Goal: Task Accomplishment & Management: Use online tool/utility

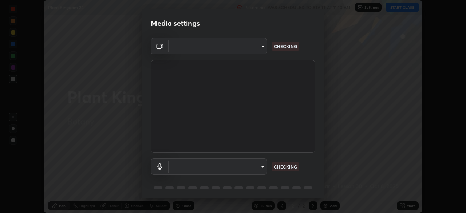
scroll to position [213, 466]
type input "fd61e1b4c03a4778500e2e8730ab38d3a8941c853d38affeb6af643eb9af9756"
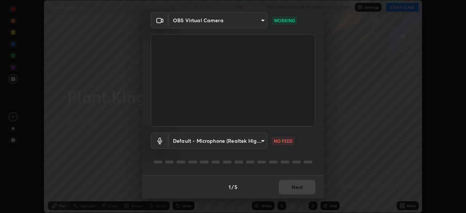
click at [260, 140] on body "Erase all Plant Kingdom 24 Recording WAS SCHEDULED TO START AT 11:10 AM Setting…" at bounding box center [233, 106] width 466 height 213
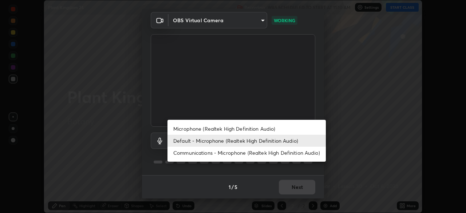
click at [258, 130] on li "Microphone (Realtek High Definition Audio)" at bounding box center [246, 129] width 158 height 12
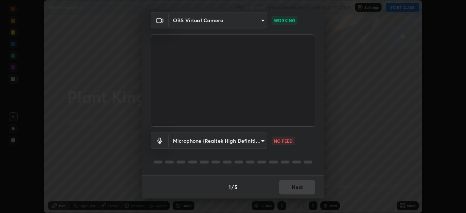
click at [259, 141] on body "Erase all Plant Kingdom 24 Recording WAS SCHEDULED TO START AT 11:10 AM Setting…" at bounding box center [233, 106] width 466 height 213
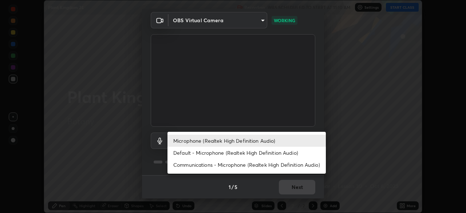
click at [259, 153] on li "Default - Microphone (Realtek High Definition Audio)" at bounding box center [246, 153] width 158 height 12
type input "default"
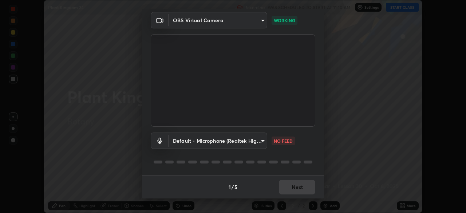
click at [303, 186] on div "1 / 5 Next" at bounding box center [233, 186] width 182 height 23
click at [304, 187] on div "1 / 5 Next" at bounding box center [233, 186] width 182 height 23
click at [260, 138] on body "Erase all Plant Kingdom 24 Recording WAS SCHEDULED TO START AT 11:10 AM Setting…" at bounding box center [233, 106] width 466 height 213
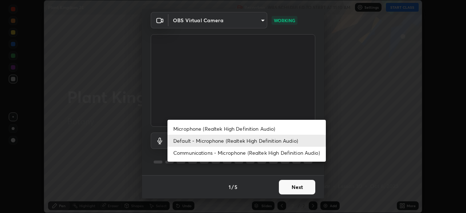
click at [307, 186] on div at bounding box center [233, 106] width 466 height 213
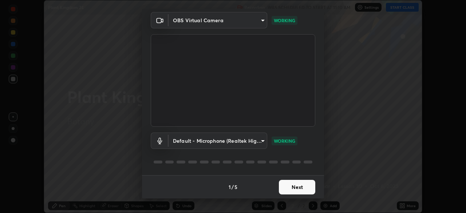
click at [305, 189] on div "Microphone (Realtek High Definition Audio) Default - Microphone (Realtek High D…" at bounding box center [233, 106] width 466 height 213
click at [305, 187] on button "Next" at bounding box center [297, 187] width 36 height 15
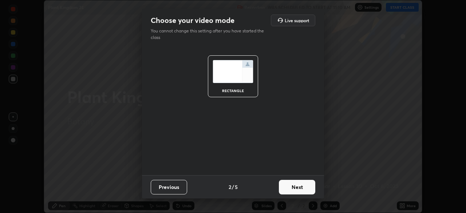
scroll to position [0, 0]
click at [305, 188] on button "Next" at bounding box center [297, 187] width 36 height 15
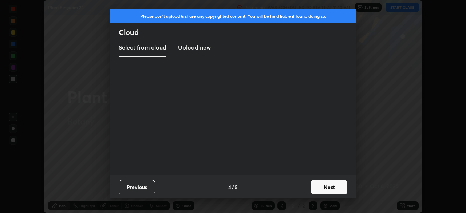
click at [305, 187] on div "Previous 4 / 5 Next" at bounding box center [233, 186] width 246 height 23
click at [307, 187] on div "Previous 4 / 5 Next" at bounding box center [233, 186] width 246 height 23
click at [307, 189] on div "Previous 4 / 5 Next" at bounding box center [233, 186] width 246 height 23
click at [318, 190] on button "Next" at bounding box center [329, 187] width 36 height 15
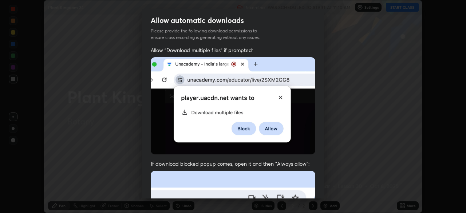
click at [320, 185] on div "Allow "Download multiple files" if prompted: If download blocked popup comes, o…" at bounding box center [233, 200] width 182 height 307
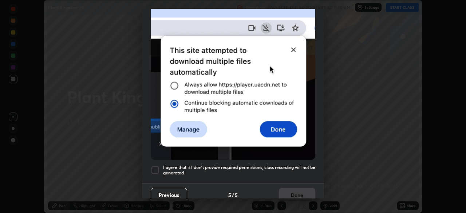
scroll to position [167, 0]
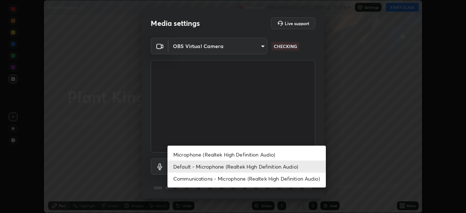
scroll to position [213, 466]
click at [277, 168] on li "Default - Microphone (Realtek High Definition Audio)" at bounding box center [246, 167] width 158 height 12
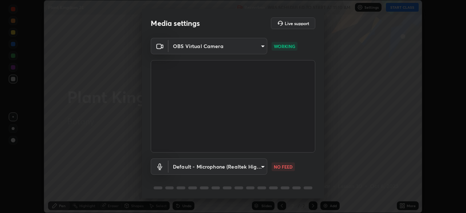
click at [257, 165] on body "Erase all Plant Kingdom 24 Recording WAS SCHEDULED TO START AT 11:10 AM Setting…" at bounding box center [233, 106] width 466 height 213
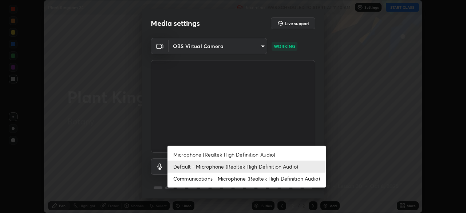
click at [264, 155] on li "Microphone (Realtek High Definition Audio)" at bounding box center [246, 155] width 158 height 12
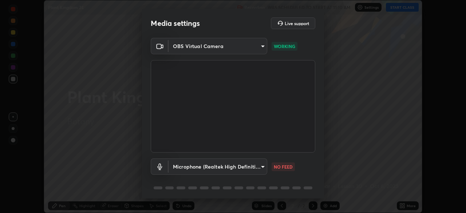
scroll to position [26, 0]
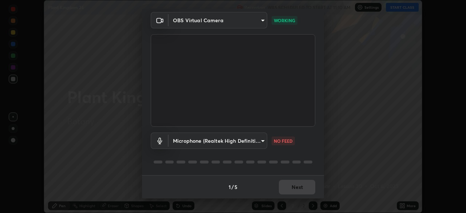
click at [260, 143] on body "Erase all Plant Kingdom 24 Recording WAS SCHEDULED TO START AT 11:10 AM Setting…" at bounding box center [233, 106] width 466 height 213
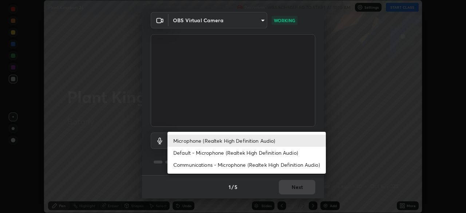
click at [256, 167] on li "Communications - Microphone (Realtek High Definition Audio)" at bounding box center [246, 165] width 158 height 12
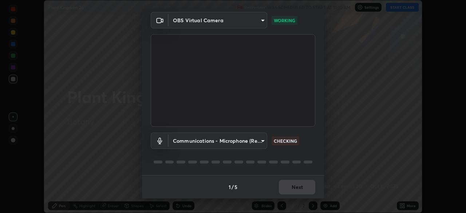
click at [260, 139] on body "Erase all Plant Kingdom 24 Recording WAS SCHEDULED TO START AT 11:10 AM Setting…" at bounding box center [233, 106] width 466 height 213
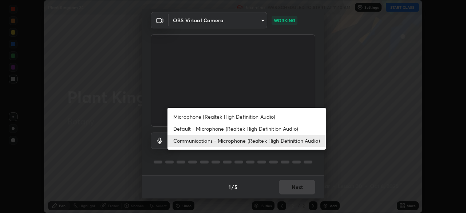
click at [267, 119] on li "Microphone (Realtek High Definition Audio)" at bounding box center [246, 117] width 158 height 12
type input "d99a237be8aec562ae2dc8dac4ca568ef25edcc4a63420bbac71062a773a7b58"
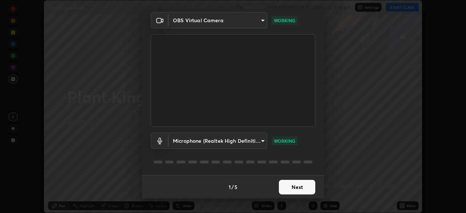
click at [302, 190] on button "Next" at bounding box center [297, 187] width 36 height 15
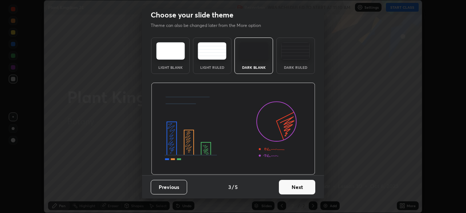
click at [305, 192] on button "Next" at bounding box center [297, 187] width 36 height 15
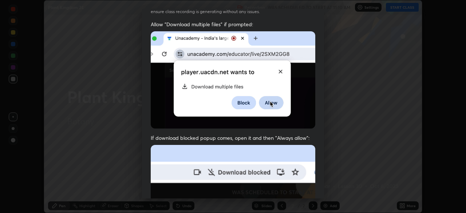
click at [314, 187] on div "Allow "Download multiple files" if prompted: If download blocked popup comes, o…" at bounding box center [233, 174] width 182 height 307
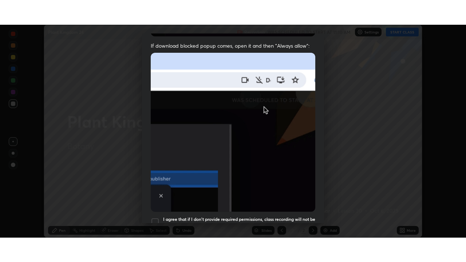
scroll to position [174, 0]
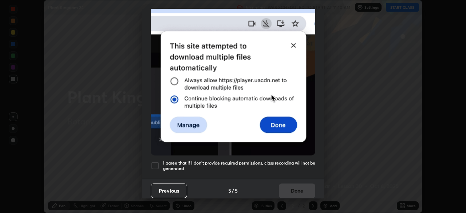
click at [294, 191] on div "Previous 5 / 5 Done" at bounding box center [233, 190] width 182 height 23
click at [158, 163] on div at bounding box center [155, 165] width 9 height 9
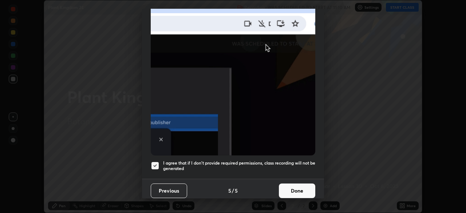
click at [297, 189] on button "Done" at bounding box center [297, 191] width 36 height 15
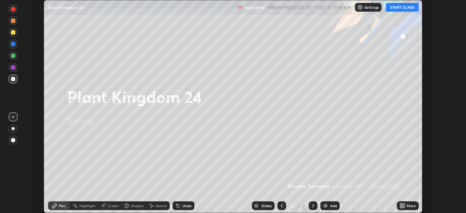
click at [401, 7] on button "START CLASS" at bounding box center [402, 7] width 33 height 9
click at [411, 205] on div "More" at bounding box center [411, 206] width 9 height 4
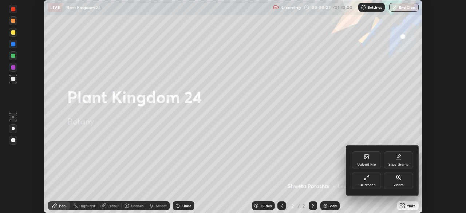
click at [370, 180] on div "Full screen" at bounding box center [366, 180] width 29 height 17
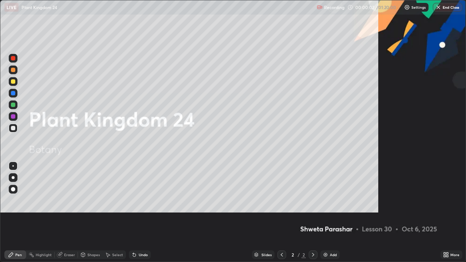
scroll to position [262, 466]
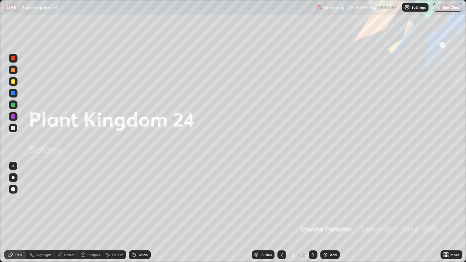
click at [333, 213] on div "Add" at bounding box center [329, 255] width 19 height 9
